Goal: Information Seeking & Learning: Learn about a topic

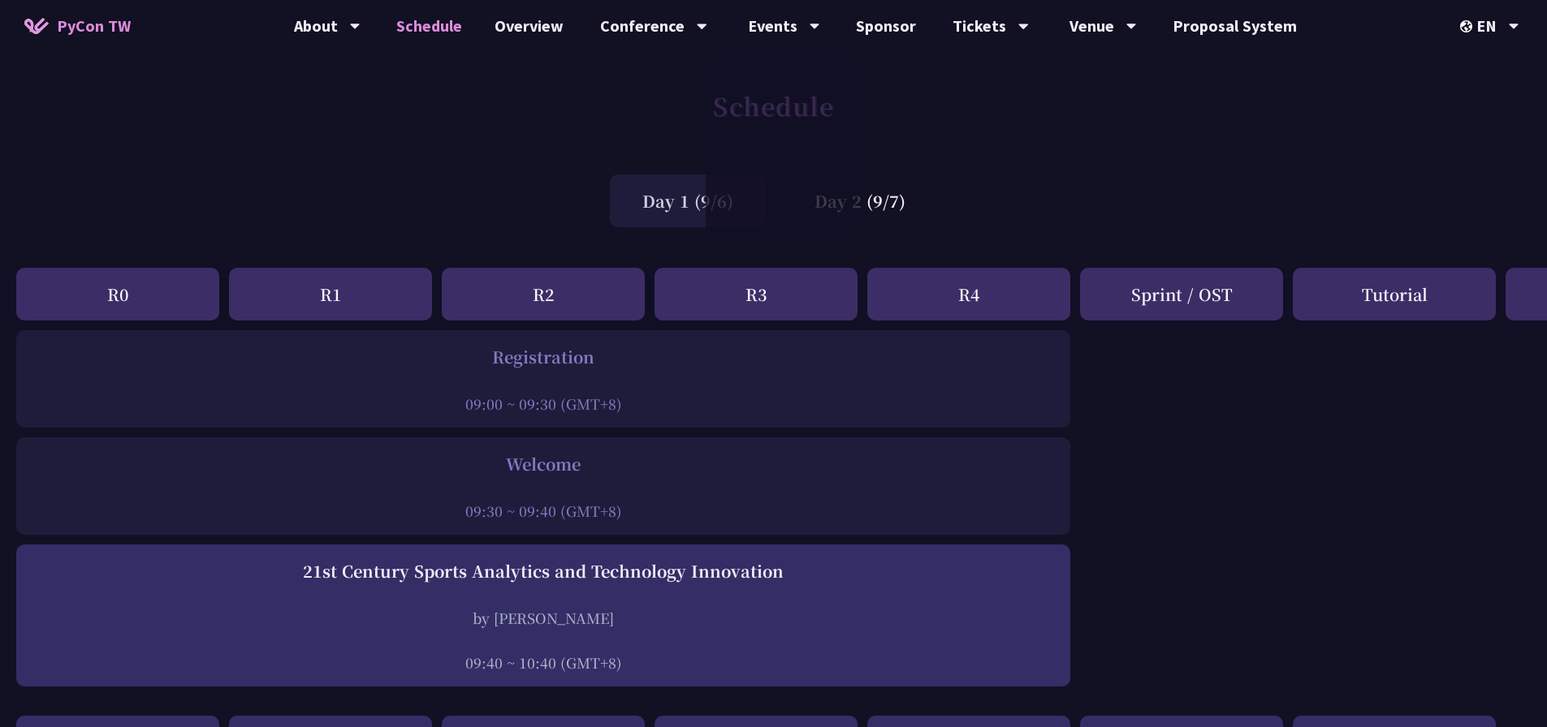
click at [662, 224] on div "Day 1 (9/6)" at bounding box center [688, 201] width 156 height 53
click at [689, 210] on div "Day 1 (9/6)" at bounding box center [688, 201] width 156 height 53
click at [826, 196] on div "Day 2 (9/7)" at bounding box center [860, 201] width 156 height 53
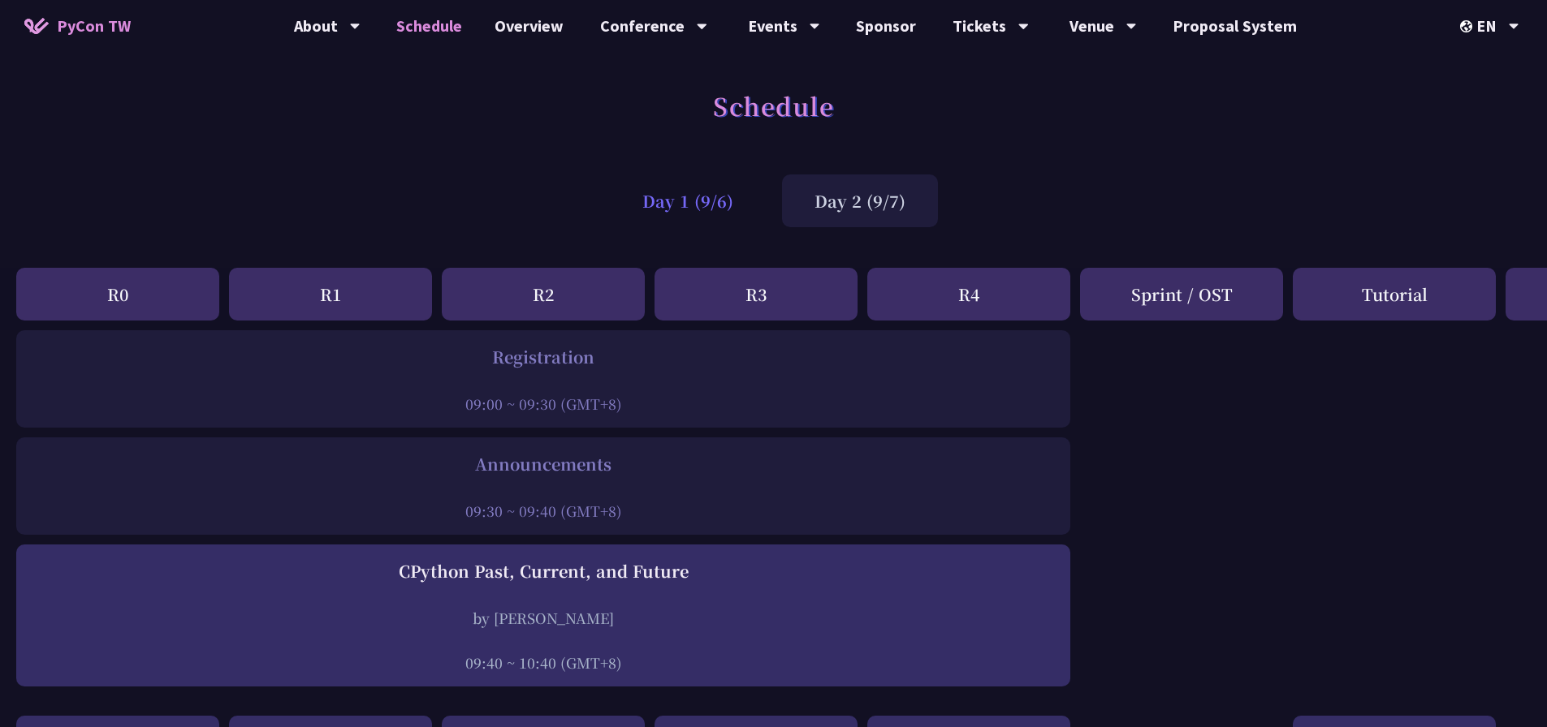
click at [714, 216] on div "Day 1 (9/6)" at bounding box center [688, 201] width 156 height 53
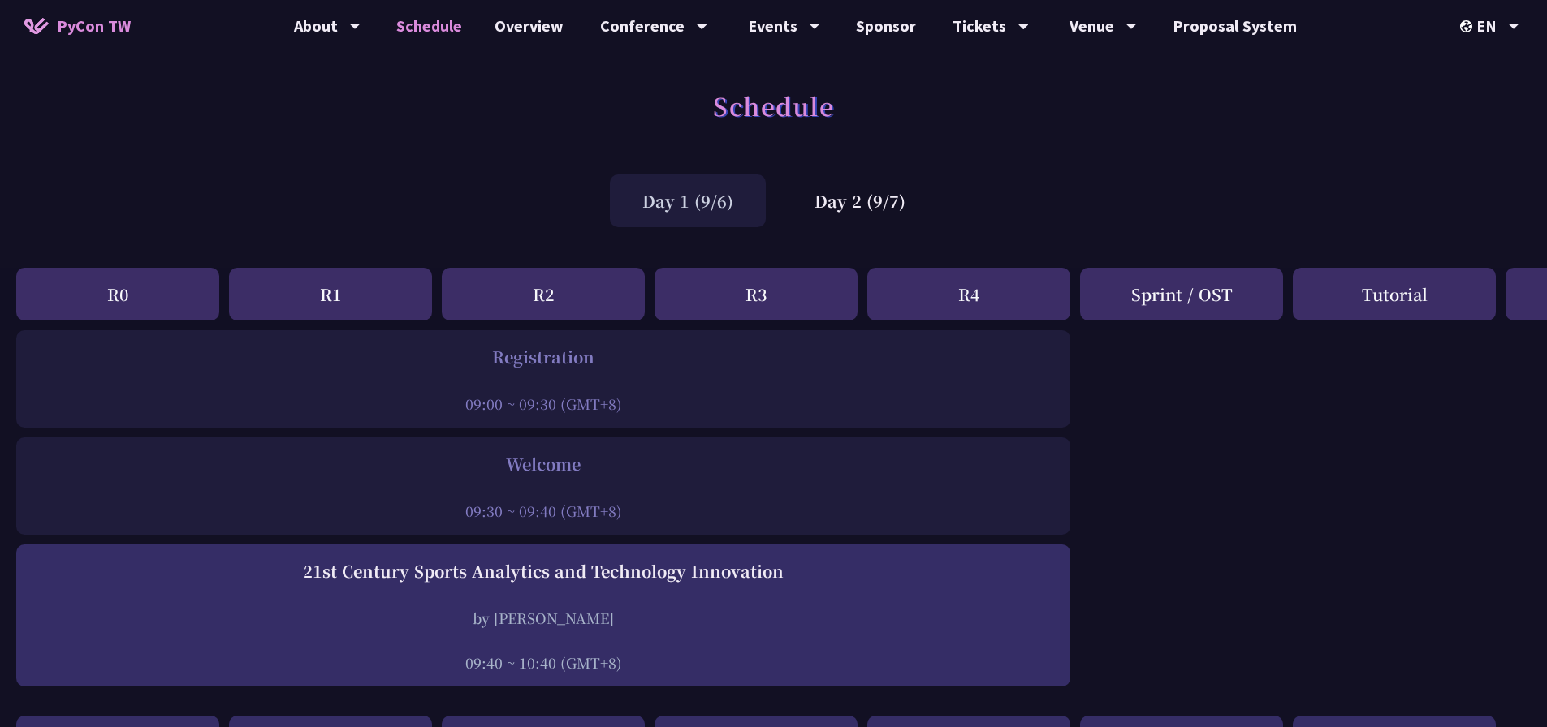
click at [714, 214] on div "Day 1 (9/6)" at bounding box center [688, 201] width 156 height 53
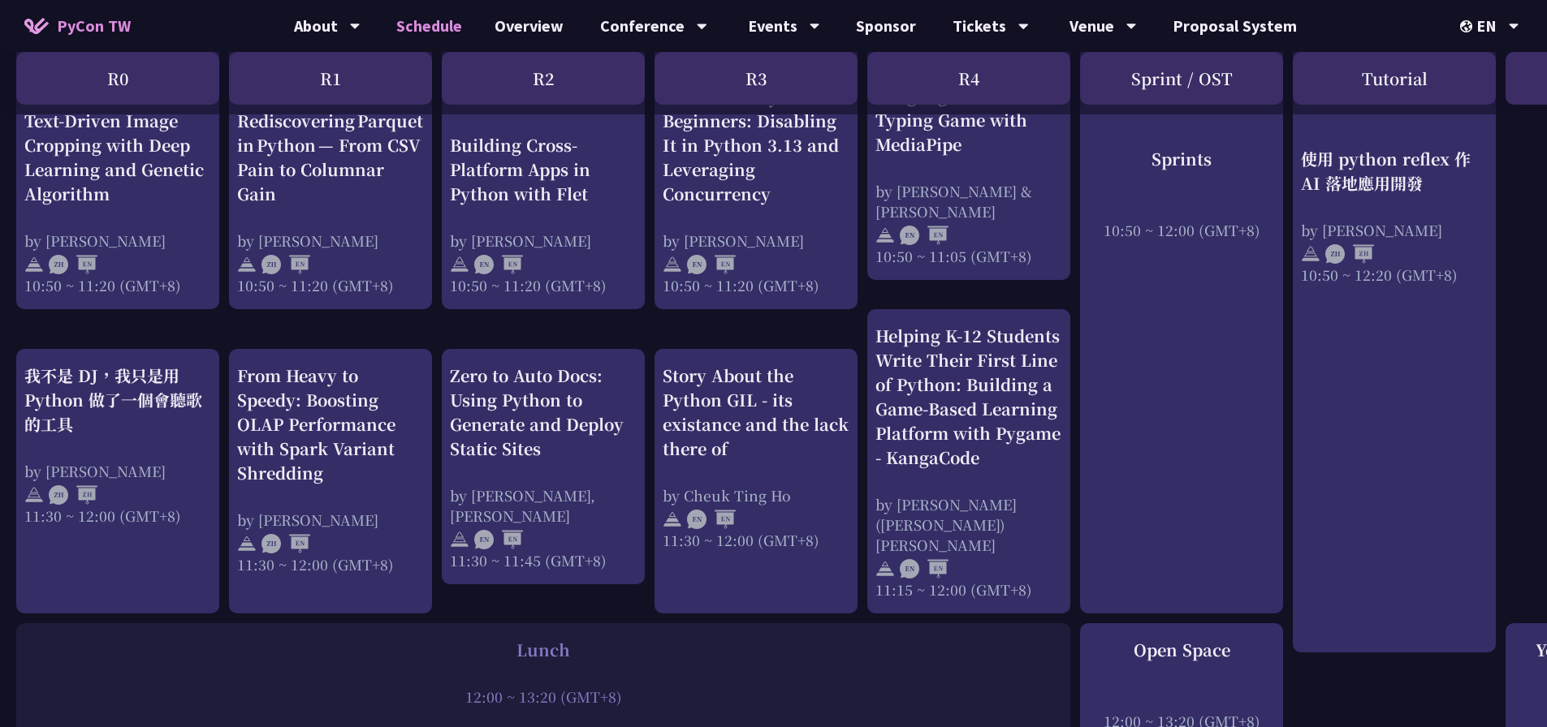
scroll to position [649, 0]
